Goal: Task Accomplishment & Management: Complete application form

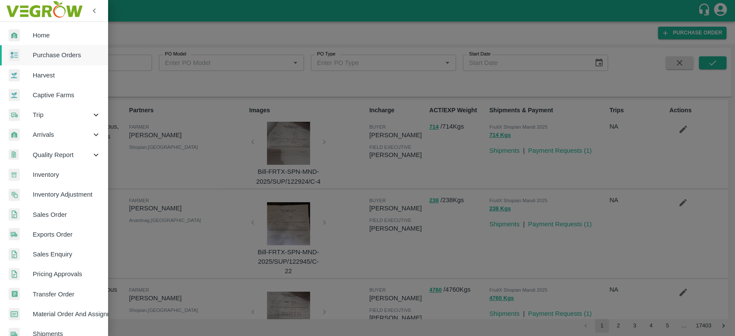
scroll to position [478, 0]
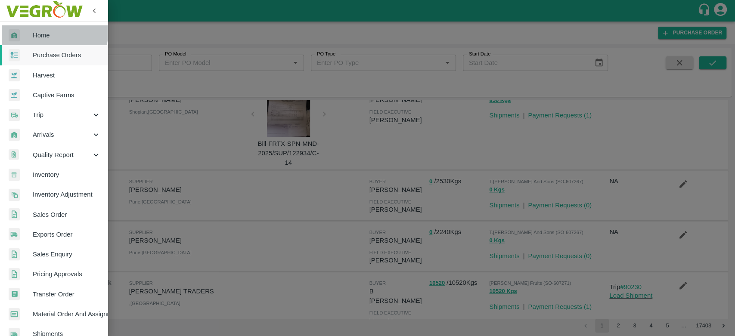
click at [43, 33] on span "Home" at bounding box center [67, 35] width 68 height 9
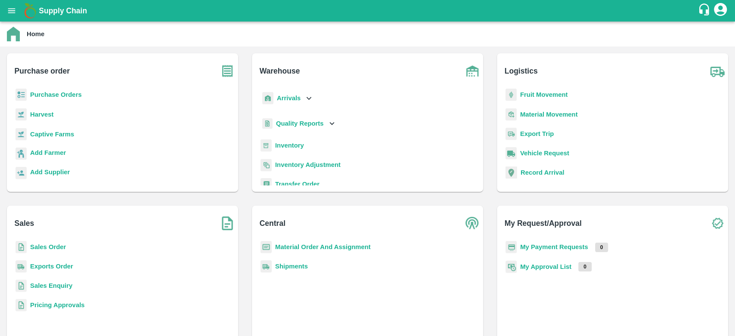
click at [331, 247] on b "Material Order And Assignment" at bounding box center [323, 247] width 96 height 7
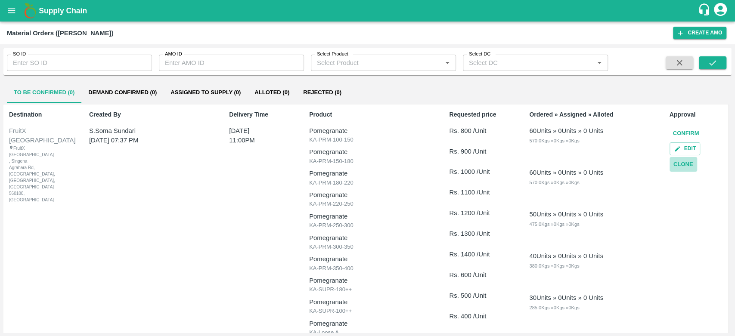
click at [687, 170] on button "Clone" at bounding box center [683, 164] width 28 height 15
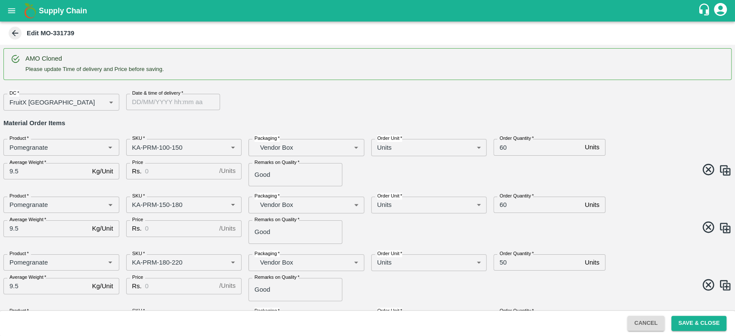
type input "DD/MM/YYYY hh:mm aa"
click at [173, 104] on input "DD/MM/YYYY hh:mm aa" at bounding box center [170, 102] width 88 height 16
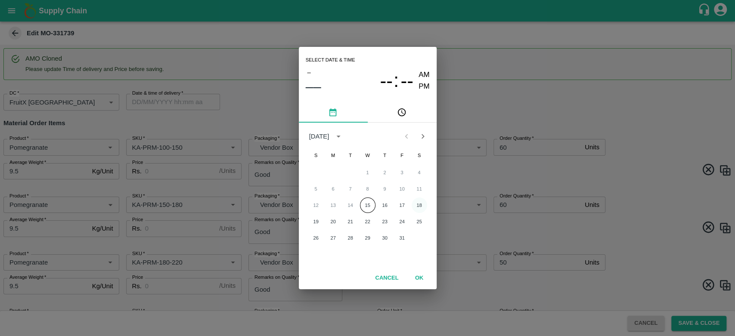
click at [421, 203] on button "18" at bounding box center [418, 205] width 15 height 15
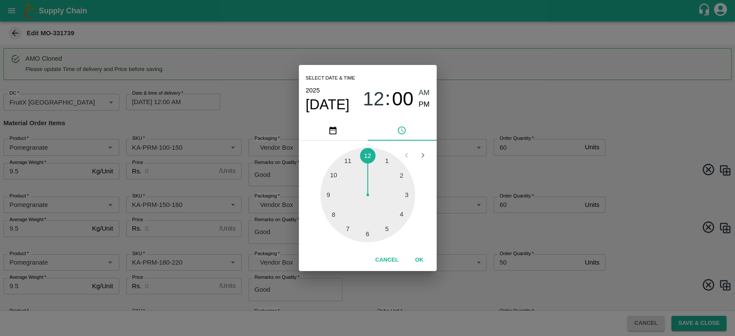
click at [345, 164] on div at bounding box center [367, 195] width 95 height 95
click at [424, 106] on span "PM" at bounding box center [423, 105] width 11 height 12
type input "[DATE] 11:00 PM"
click at [421, 257] on button "OK" at bounding box center [419, 260] width 28 height 15
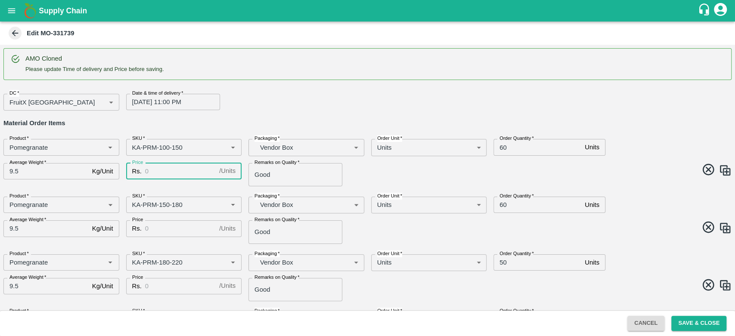
click at [183, 166] on input "Price" at bounding box center [180, 171] width 71 height 16
type input "800"
click at [184, 228] on input "Price" at bounding box center [180, 228] width 71 height 16
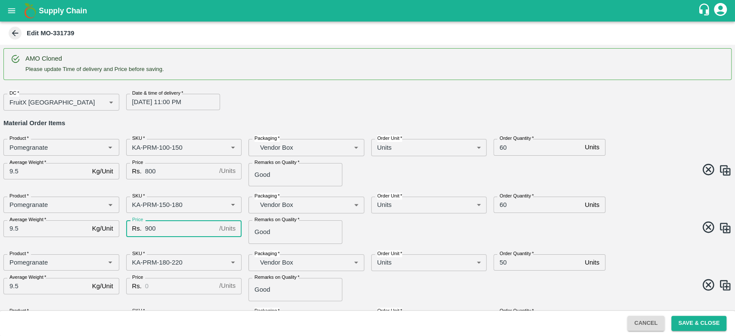
type input "900"
click at [170, 289] on input "Price" at bounding box center [180, 286] width 71 height 16
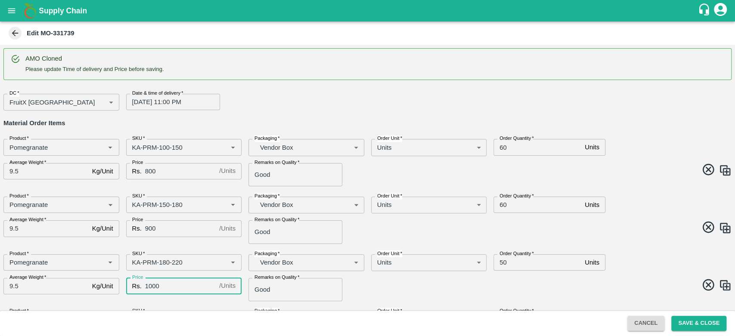
scroll to position [74, 0]
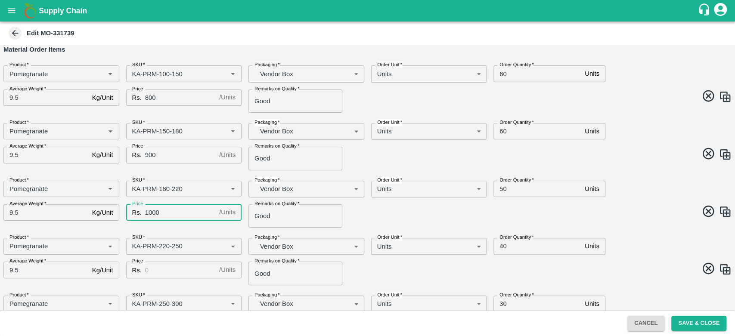
type input "1000"
click at [160, 265] on input "Price" at bounding box center [180, 270] width 71 height 16
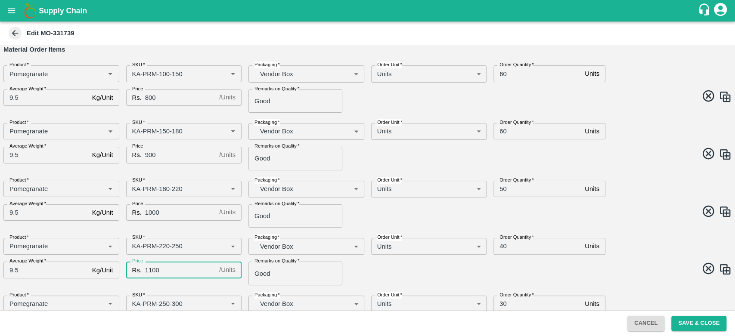
type input "1100"
click at [401, 272] on span at bounding box center [548, 270] width 368 height 17
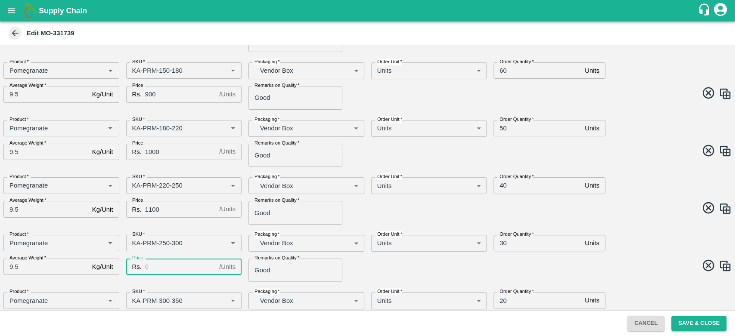
click at [164, 259] on input "Price" at bounding box center [180, 267] width 71 height 16
type input "1200"
click at [371, 269] on span at bounding box center [548, 267] width 368 height 17
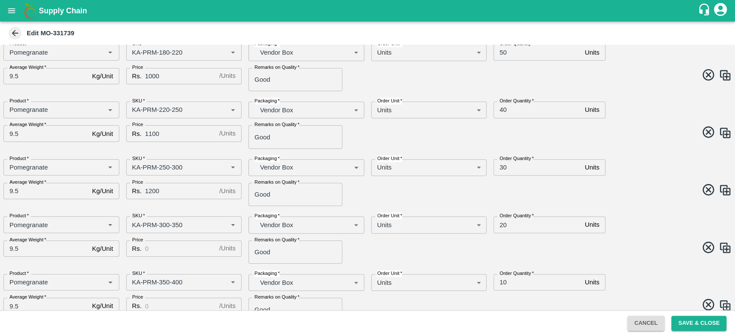
scroll to position [210, 0]
click at [175, 251] on input "Price" at bounding box center [180, 249] width 71 height 16
type input "1300"
click at [404, 255] on span at bounding box center [548, 249] width 368 height 17
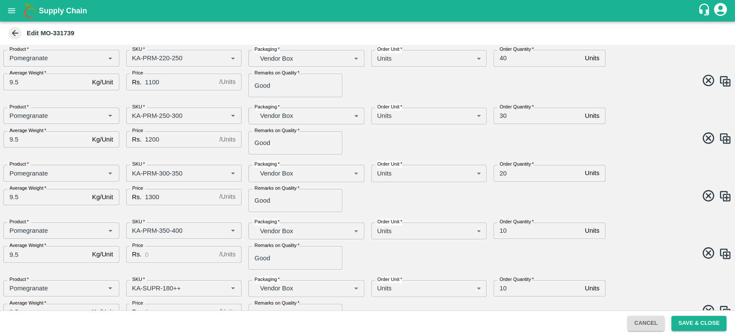
scroll to position [262, 0]
click at [173, 256] on input "Price" at bounding box center [180, 254] width 71 height 16
type input "4"
type input "1400"
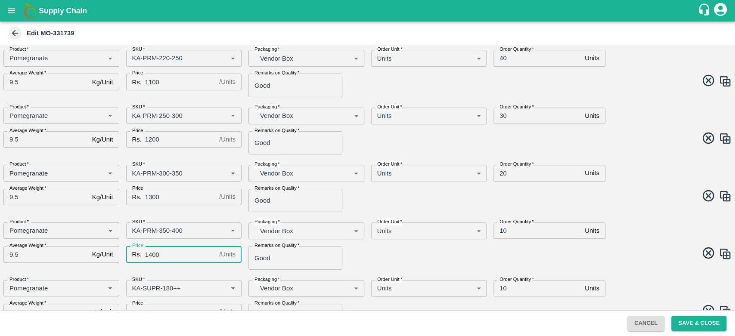
click at [389, 261] on span at bounding box center [548, 254] width 368 height 17
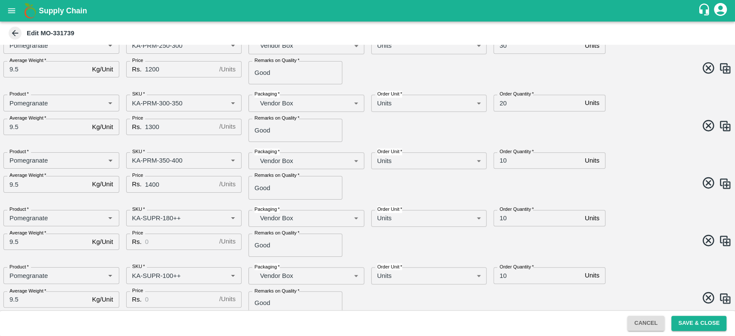
scroll to position [332, 0]
click at [167, 238] on input "Price" at bounding box center [180, 241] width 71 height 16
type input "600"
click at [168, 302] on input "Price" at bounding box center [180, 299] width 71 height 16
type input "500"
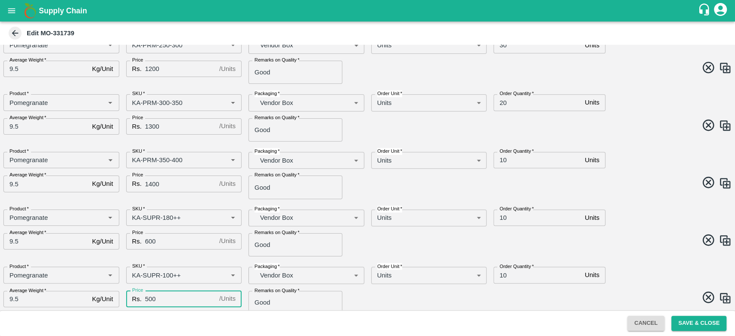
click at [381, 295] on span at bounding box center [548, 299] width 368 height 17
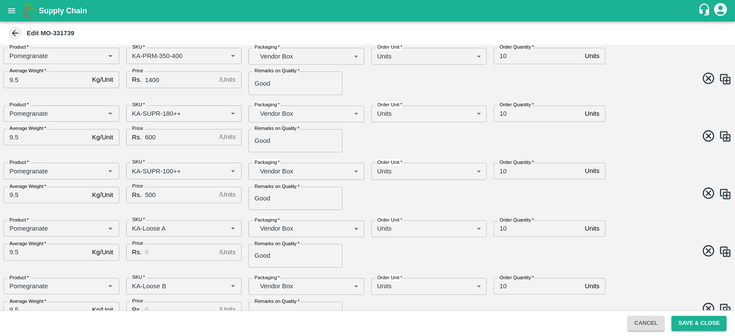
scroll to position [439, 0]
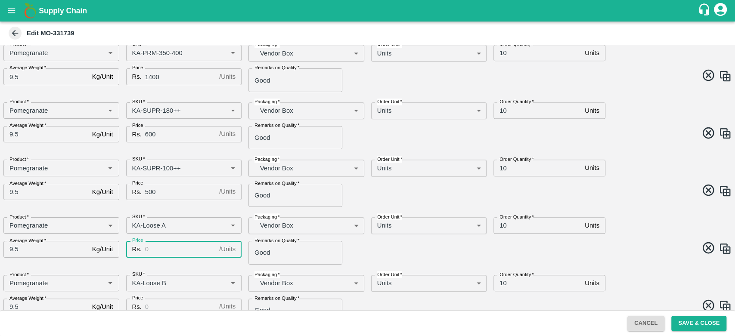
click at [153, 244] on input "Price" at bounding box center [180, 249] width 71 height 16
type input "500"
click at [179, 308] on input "Price" at bounding box center [180, 307] width 71 height 16
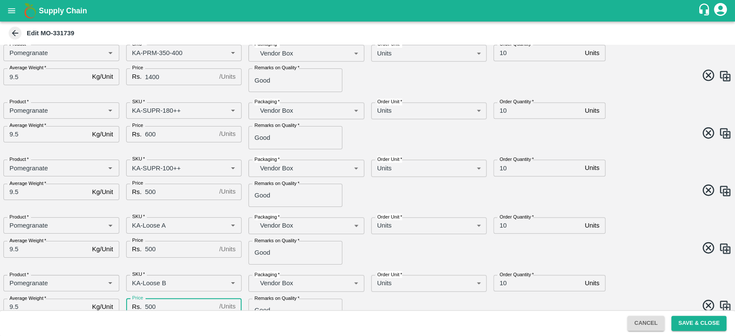
type input "500"
click at [364, 258] on div "Product   * Product   * SKU   * SKU   * Packaging   * Vendor Box BOM/276 Packag…" at bounding box center [364, 237] width 735 height 54
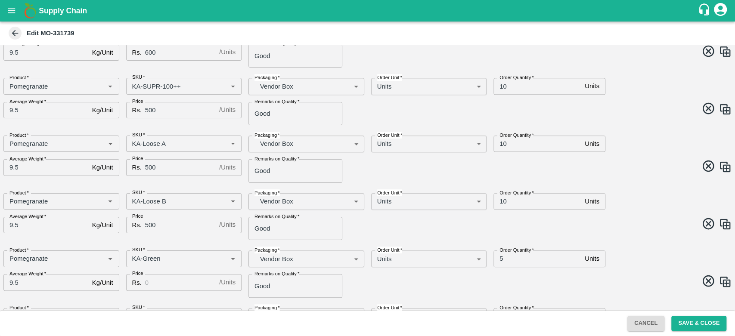
scroll to position [523, 0]
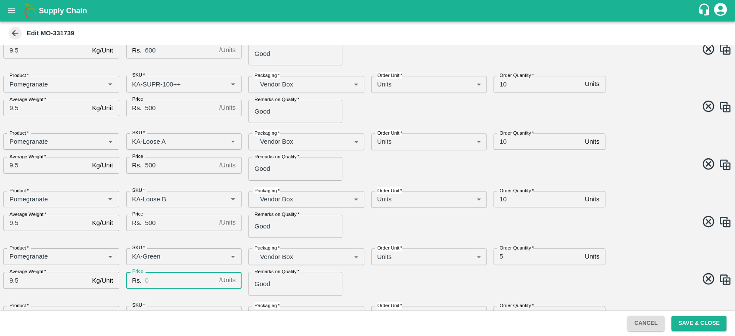
click at [163, 278] on input "Price" at bounding box center [180, 280] width 71 height 16
type input "400"
click at [367, 231] on div "Product   * Product   * SKU   * SKU   * Packaging   * Vendor Box BOM/276 Packag…" at bounding box center [364, 211] width 735 height 54
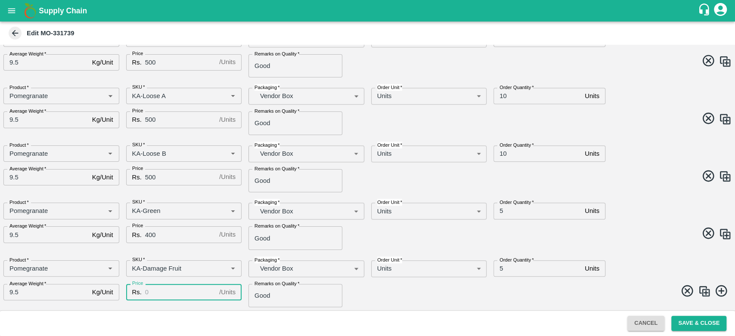
click at [168, 294] on input "Price" at bounding box center [180, 292] width 71 height 16
click at [168, 294] on input "400" at bounding box center [180, 292] width 71 height 16
type input "400"
click at [455, 298] on span at bounding box center [548, 292] width 368 height 17
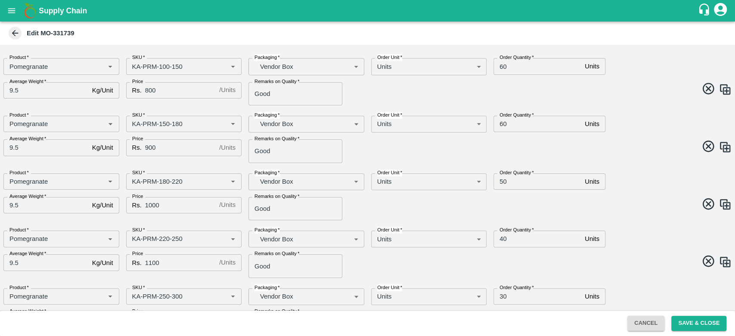
scroll to position [83, 0]
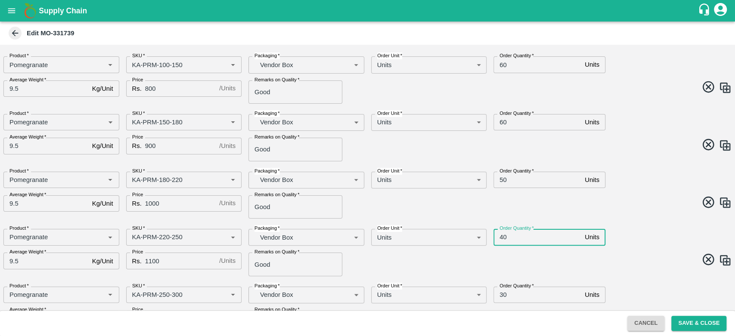
click at [499, 237] on input "40" at bounding box center [537, 237] width 88 height 16
type input "50"
click at [502, 297] on input "30" at bounding box center [537, 295] width 88 height 16
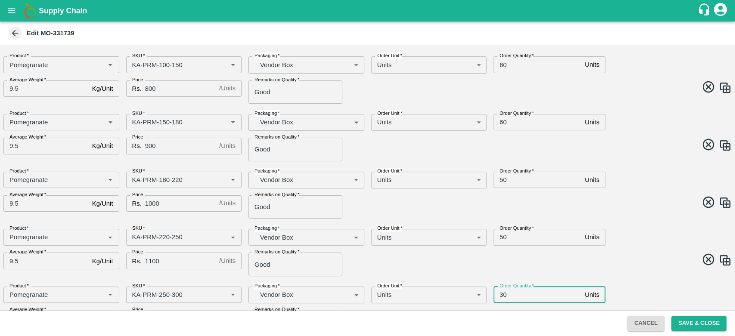
click at [502, 297] on input "30" at bounding box center [537, 295] width 88 height 16
type input "40"
click at [623, 258] on span at bounding box center [548, 261] width 368 height 17
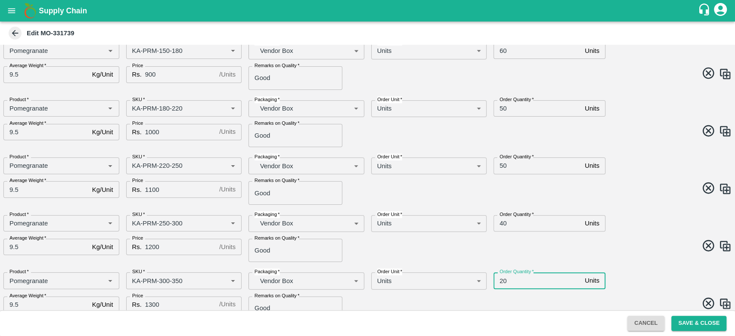
click at [500, 279] on input "20" at bounding box center [537, 280] width 88 height 16
click at [501, 279] on input "30" at bounding box center [537, 280] width 88 height 16
type input "40"
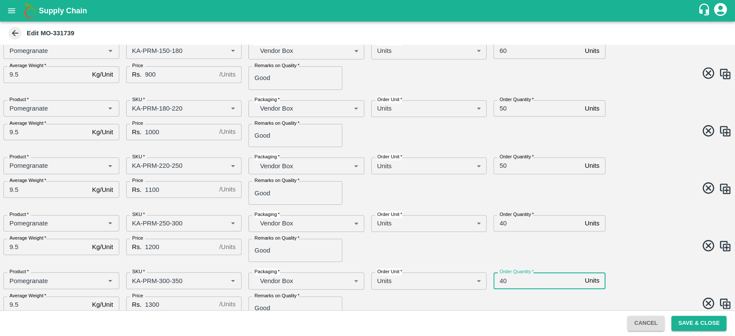
click at [622, 246] on span at bounding box center [548, 247] width 368 height 17
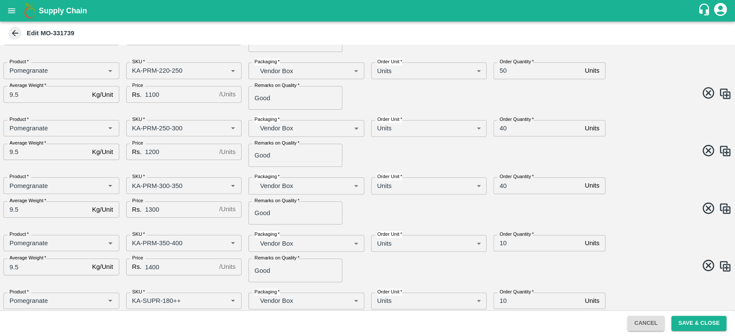
click at [501, 243] on input "10" at bounding box center [537, 243] width 88 height 16
type input "30"
click at [665, 235] on div "Order Quantity   * 30 Units Order Quantity" at bounding box center [578, 240] width 184 height 24
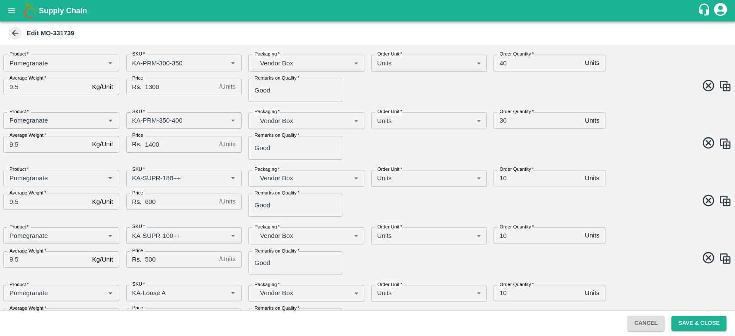
scroll to position [372, 0]
click at [501, 238] on input "10" at bounding box center [537, 235] width 88 height 16
type input "20"
click at [615, 258] on span at bounding box center [548, 259] width 368 height 17
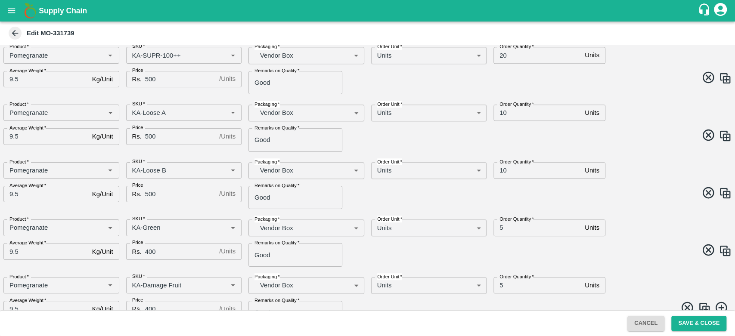
scroll to position [569, 0]
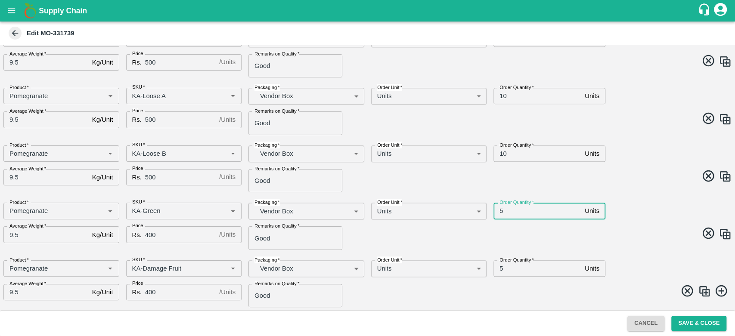
click at [499, 211] on input "5" at bounding box center [537, 211] width 88 height 16
type input "10"
click at [501, 268] on input "5" at bounding box center [537, 268] width 88 height 16
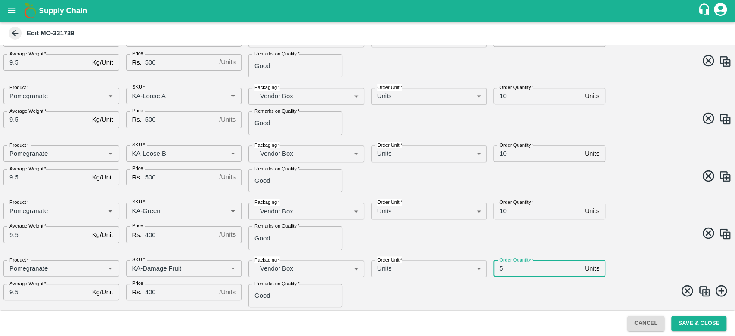
click at [501, 268] on input "5" at bounding box center [537, 268] width 88 height 16
click at [498, 268] on input "5" at bounding box center [537, 268] width 88 height 16
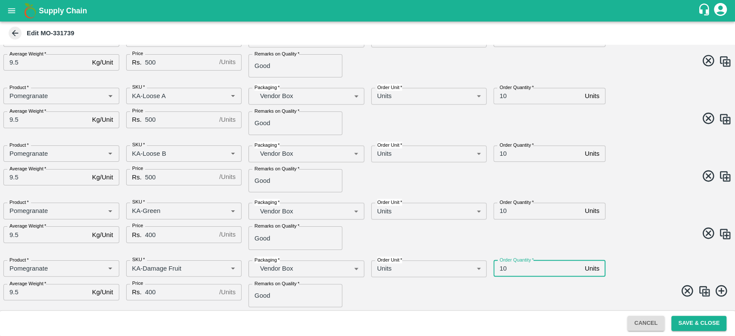
type input "10"
click at [620, 235] on span at bounding box center [548, 234] width 368 height 17
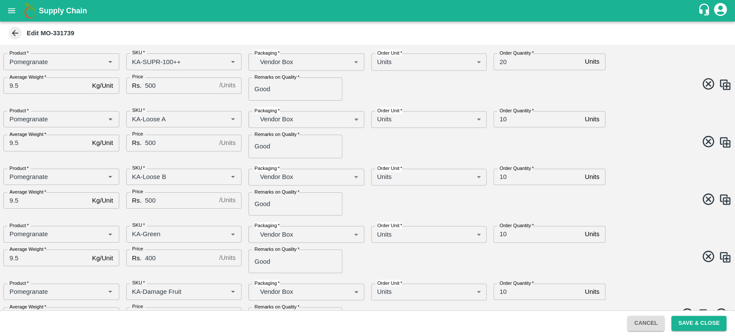
scroll to position [544, 0]
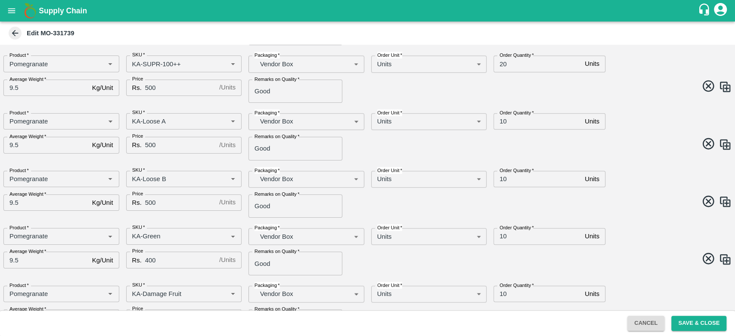
click at [503, 63] on input "20" at bounding box center [537, 64] width 88 height 16
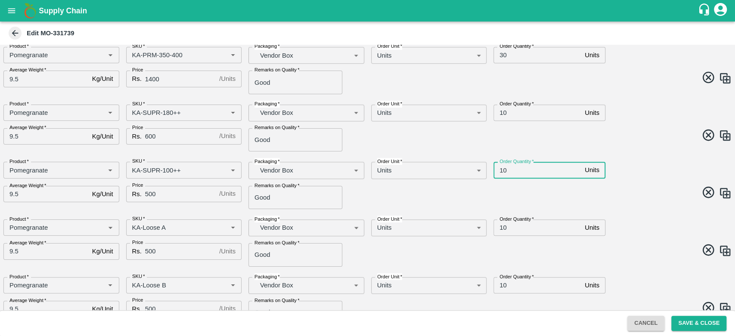
scroll to position [410, 0]
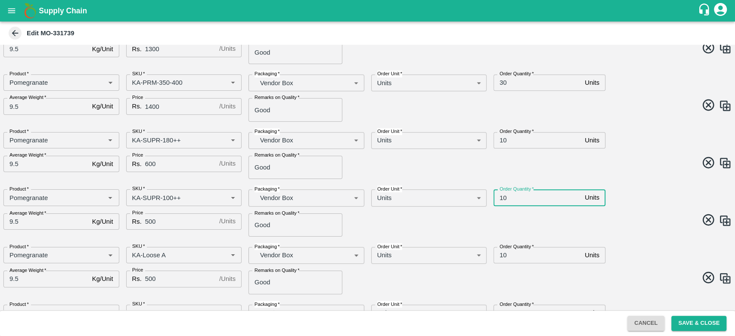
type input "10"
click at [503, 81] on input "30" at bounding box center [537, 82] width 88 height 16
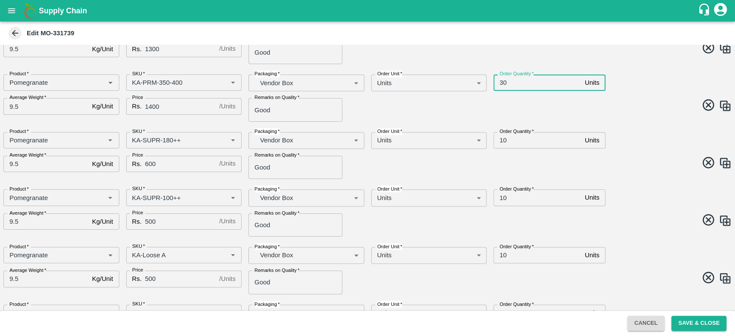
click at [503, 81] on input "30" at bounding box center [537, 82] width 88 height 16
click at [620, 113] on span at bounding box center [548, 106] width 368 height 17
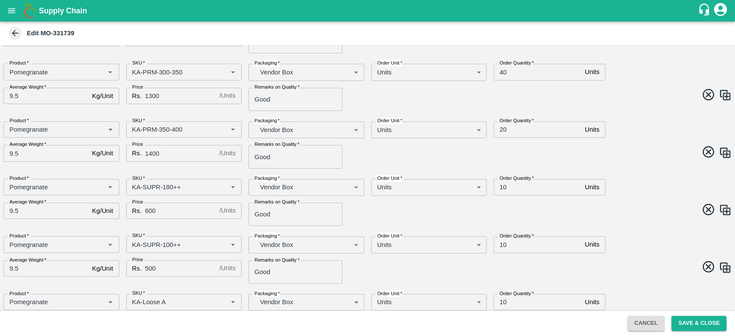
scroll to position [362, 0]
click at [500, 130] on input "20" at bounding box center [537, 130] width 88 height 16
type input "7"
type input "40"
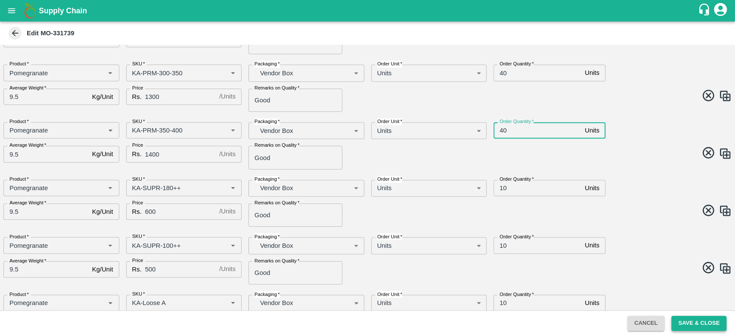
click at [696, 316] on button "Save & Close" at bounding box center [698, 323] width 55 height 15
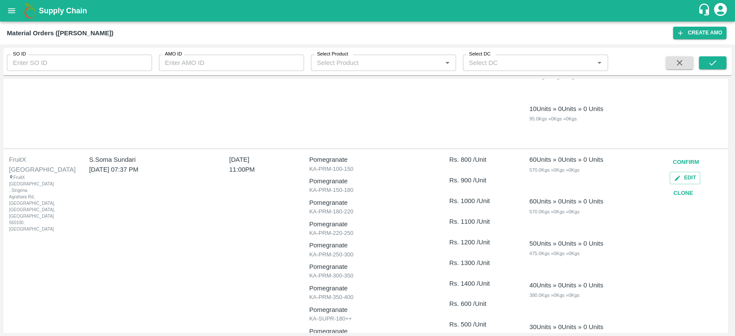
scroll to position [525, 0]
click at [676, 189] on button "Clone" at bounding box center [683, 191] width 28 height 15
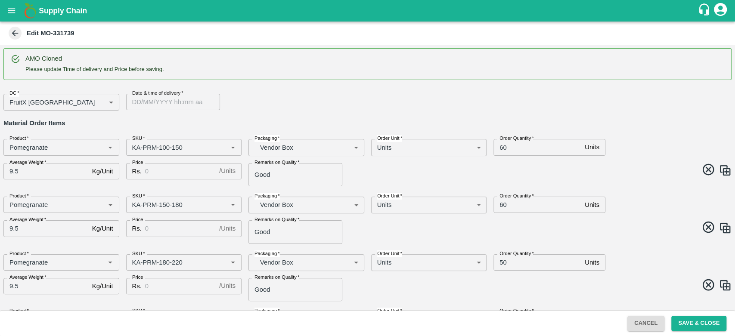
type input "DD/MM/YYYY hh:mm aa"
click at [158, 105] on input "DD/MM/YYYY hh:mm aa" at bounding box center [170, 102] width 88 height 16
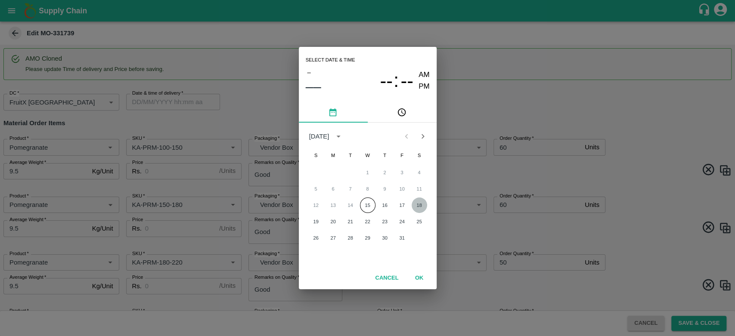
click at [418, 207] on button "18" at bounding box center [418, 205] width 15 height 15
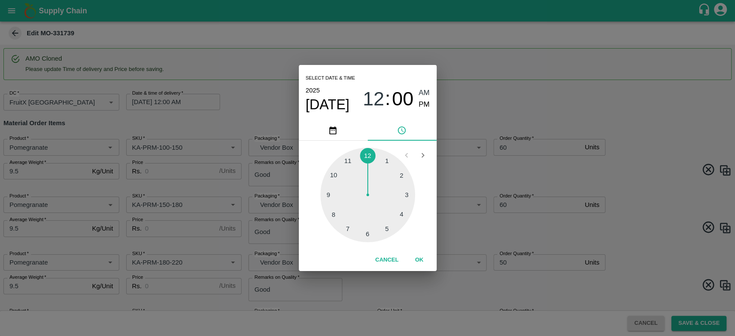
click at [347, 158] on div at bounding box center [367, 195] width 95 height 95
click at [423, 105] on span "PM" at bounding box center [423, 105] width 11 height 12
type input "[DATE] 11:00 PM"
click at [421, 259] on button "OK" at bounding box center [419, 260] width 28 height 15
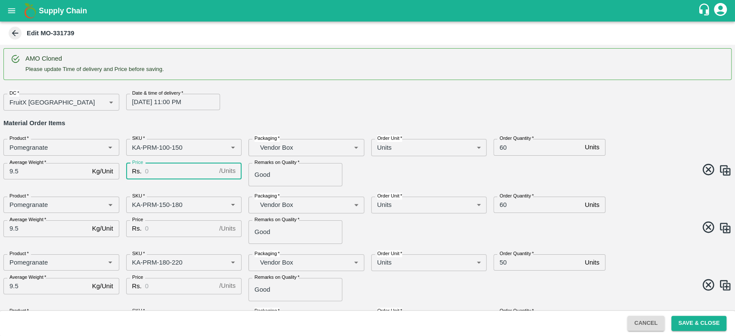
click at [173, 169] on input "Price" at bounding box center [180, 171] width 71 height 16
type input "800"
click at [177, 225] on input "Price" at bounding box center [180, 228] width 71 height 16
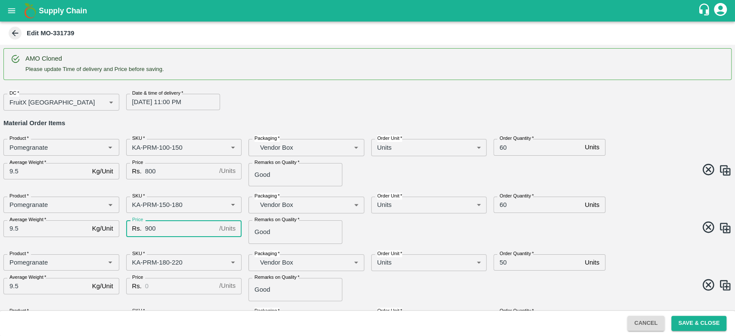
type input "900"
click at [183, 285] on input "Price" at bounding box center [180, 286] width 71 height 16
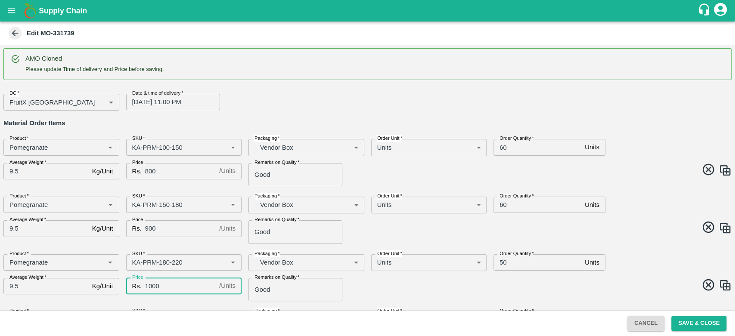
type input "1000"
click at [498, 146] on input "60" at bounding box center [537, 147] width 88 height 16
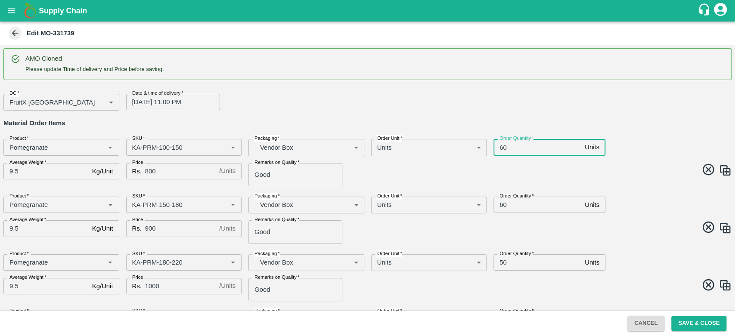
click at [498, 146] on input "60" at bounding box center [537, 147] width 88 height 16
type input "110"
click at [500, 202] on input "60" at bounding box center [537, 205] width 88 height 16
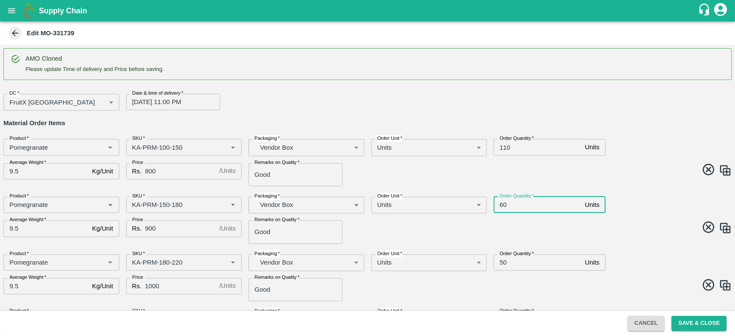
click at [500, 202] on input "60" at bounding box center [537, 205] width 88 height 16
type input "110"
click at [619, 182] on div "Product   * Product   * SKU   * SKU   * Packaging   * Vendor Box BOM/276 Packag…" at bounding box center [364, 159] width 735 height 54
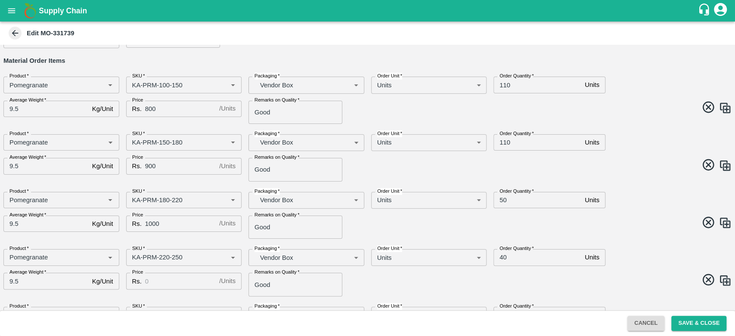
scroll to position [65, 0]
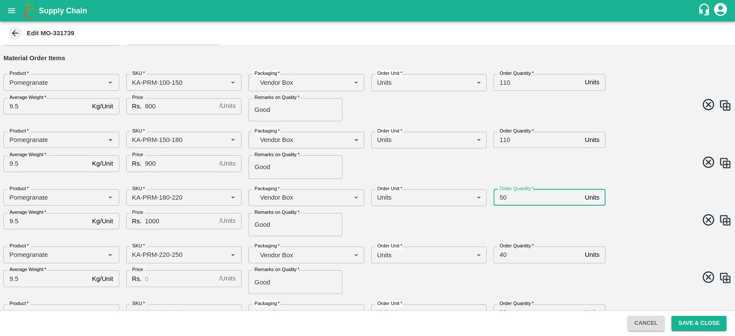
click at [501, 197] on input "50" at bounding box center [537, 197] width 88 height 16
type input "60"
click at [535, 220] on span at bounding box center [548, 221] width 368 height 17
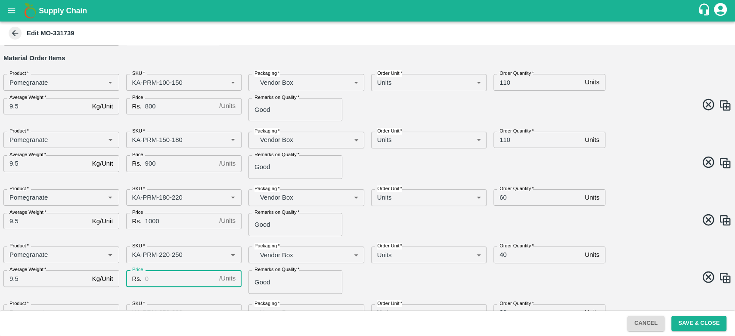
click at [187, 281] on input "Price" at bounding box center [180, 278] width 71 height 16
type input "1100"
click at [628, 226] on span at bounding box center [548, 221] width 368 height 17
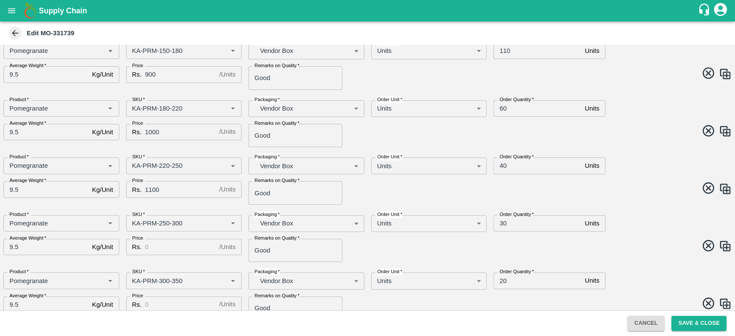
scroll to position [155, 0]
click at [503, 165] on input "40" at bounding box center [537, 165] width 88 height 16
type input "50"
click at [503, 223] on input "30" at bounding box center [537, 222] width 88 height 16
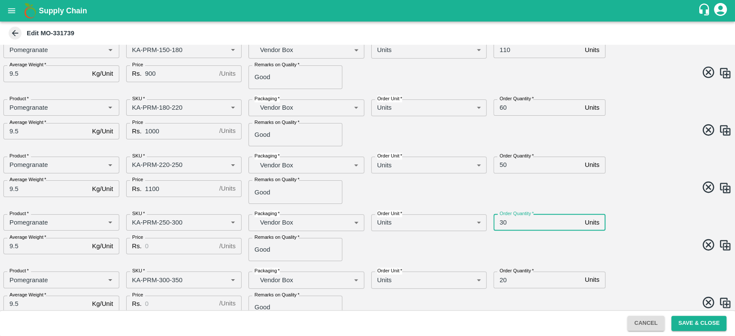
click at [503, 223] on input "30" at bounding box center [537, 222] width 88 height 16
type input "50"
click at [501, 281] on input "20" at bounding box center [537, 280] width 88 height 16
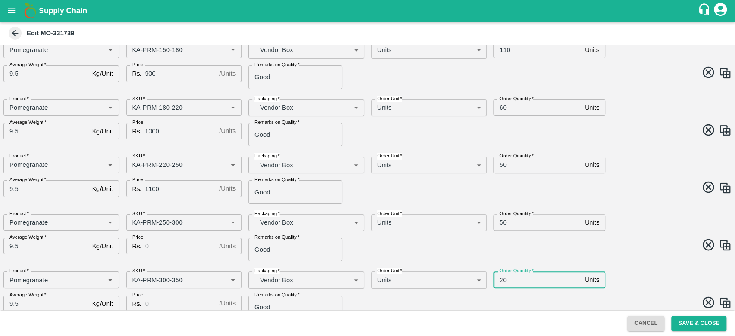
click at [501, 281] on input "20" at bounding box center [537, 280] width 88 height 16
type input "30"
click at [195, 246] on input "Price" at bounding box center [180, 246] width 71 height 16
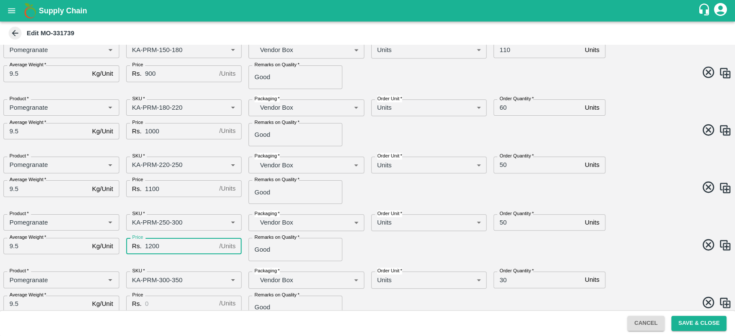
type input "1200"
click at [379, 251] on span at bounding box center [548, 246] width 368 height 17
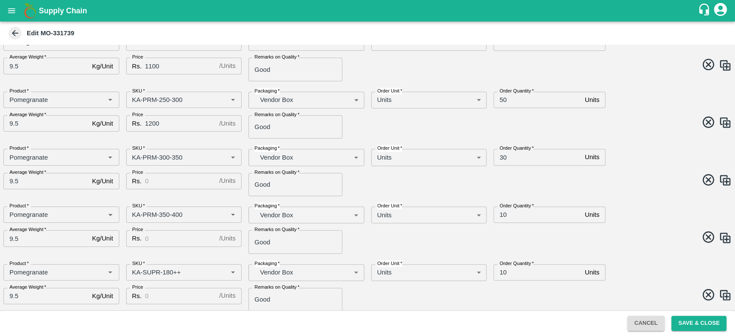
scroll to position [279, 0]
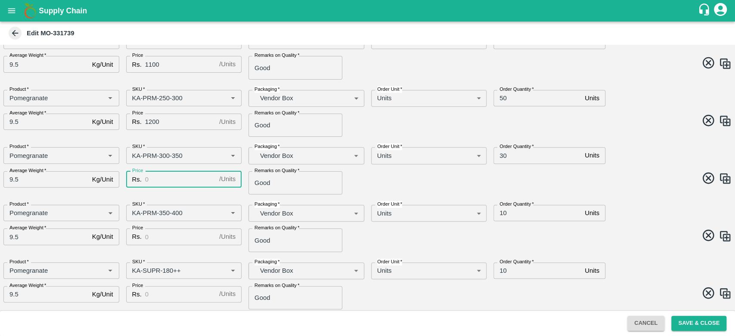
click at [177, 178] on input "Price" at bounding box center [180, 179] width 71 height 16
type input "1300"
click at [179, 241] on input "Price" at bounding box center [180, 237] width 71 height 16
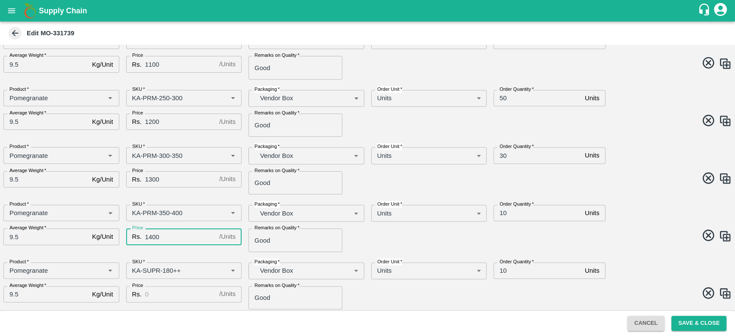
type input "1400"
click at [503, 213] on input "10" at bounding box center [537, 213] width 88 height 16
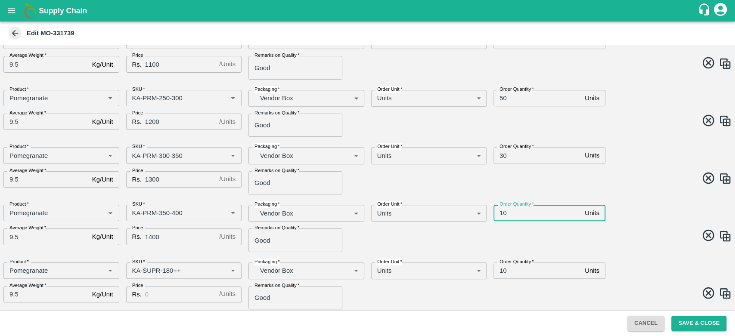
click at [503, 213] on input "10" at bounding box center [537, 213] width 88 height 16
type input "30"
click at [630, 189] on div "Product   * Product   * SKU   * SKU   * Packaging   * Vendor Box BOM/276 Packag…" at bounding box center [364, 167] width 735 height 54
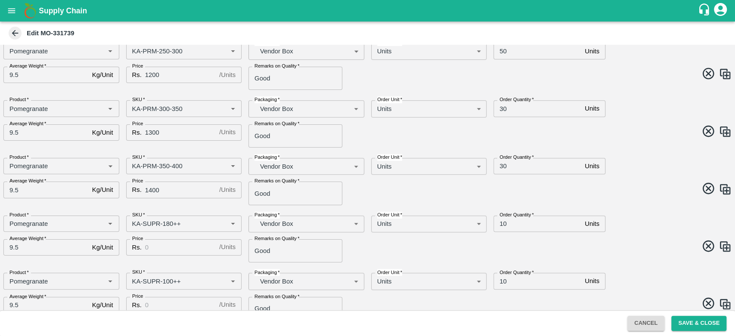
scroll to position [327, 0]
click at [176, 248] on input "Price" at bounding box center [180, 246] width 71 height 16
type input "600"
click at [374, 251] on span at bounding box center [548, 246] width 368 height 17
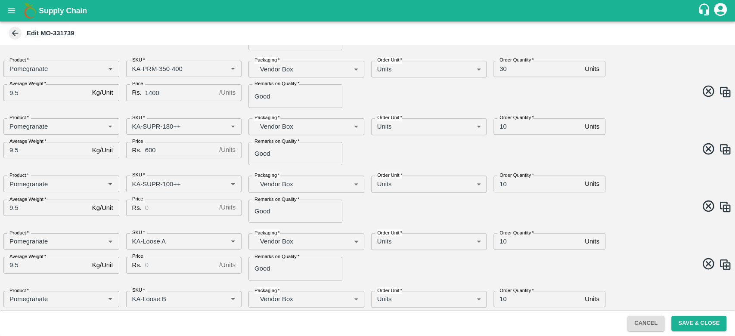
scroll to position [424, 0]
click at [177, 206] on input "Price" at bounding box center [180, 207] width 71 height 16
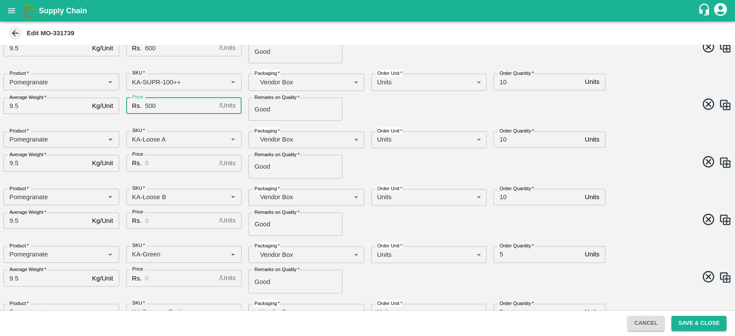
scroll to position [569, 0]
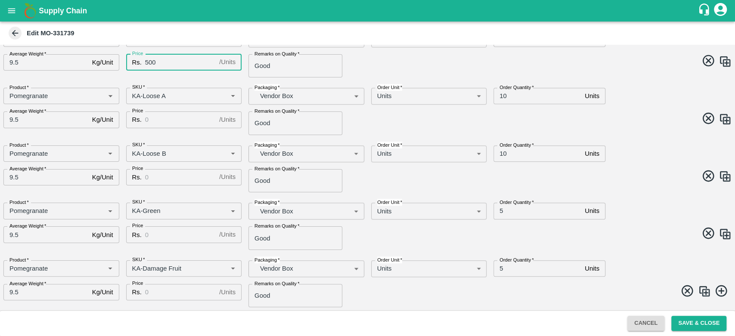
type input "500"
click at [498, 213] on input "5" at bounding box center [537, 211] width 88 height 16
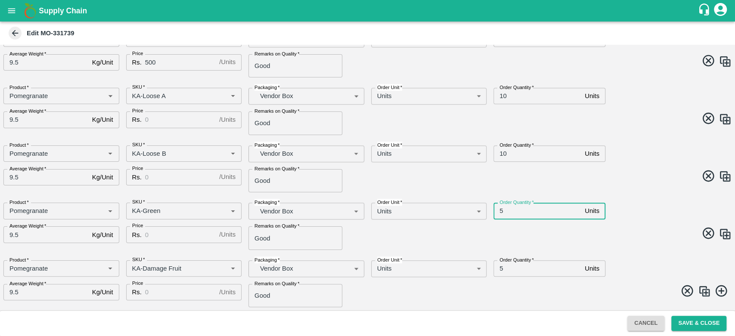
click at [498, 213] on input "5" at bounding box center [537, 211] width 88 height 16
type input "10"
click at [500, 269] on input "5" at bounding box center [537, 268] width 88 height 16
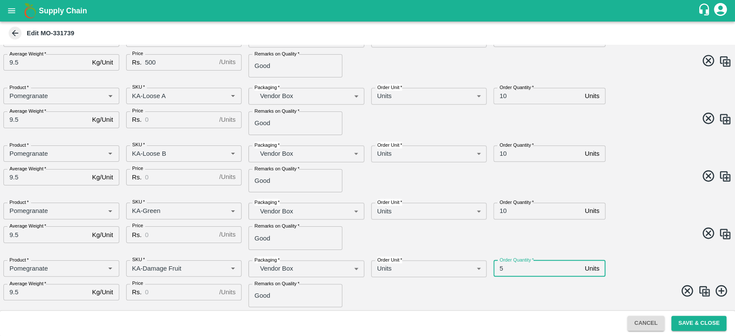
click at [500, 269] on input "5" at bounding box center [537, 268] width 88 height 16
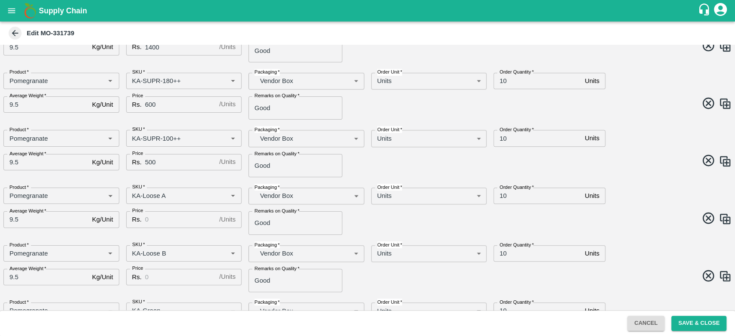
scroll to position [470, 0]
type input "10"
click at [165, 221] on input "Price" at bounding box center [180, 219] width 71 height 16
type input "500"
click at [173, 277] on input "Price" at bounding box center [180, 277] width 71 height 16
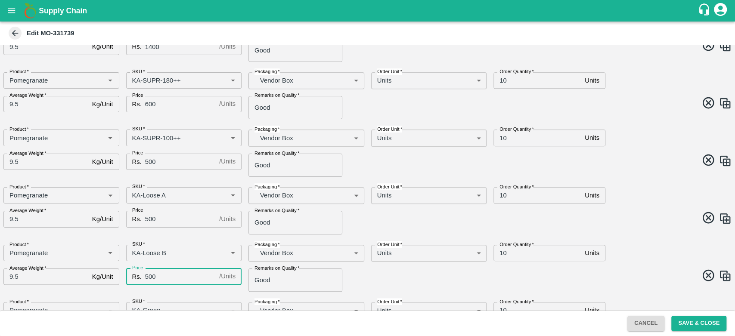
type input "500"
click at [366, 283] on span at bounding box center [548, 277] width 368 height 17
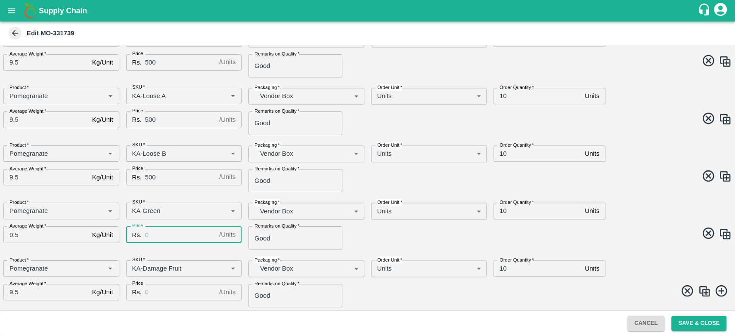
click at [160, 238] on input "Price" at bounding box center [180, 234] width 71 height 16
type input "400"
click at [179, 289] on input "Price" at bounding box center [180, 292] width 71 height 16
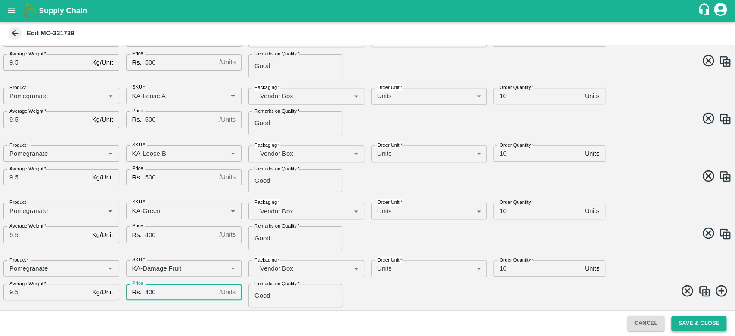
type input "400"
click at [702, 326] on button "Save & Close" at bounding box center [698, 323] width 55 height 15
